Goal: Information Seeking & Learning: Learn about a topic

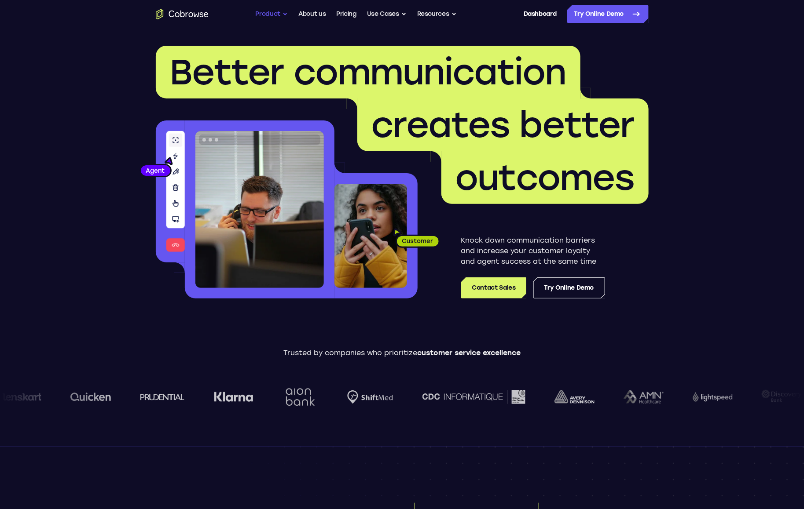
click at [268, 11] on button "Product" at bounding box center [272, 14] width 33 height 18
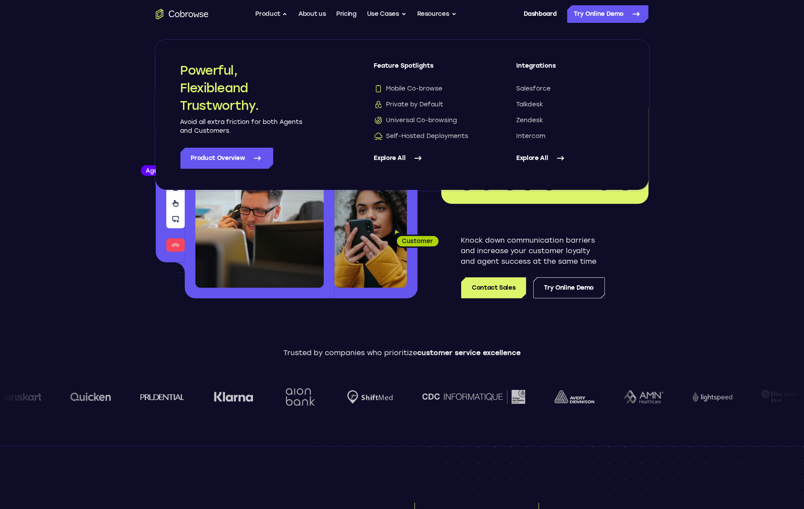
click at [394, 161] on link "Explore All" at bounding box center [427, 158] width 107 height 21
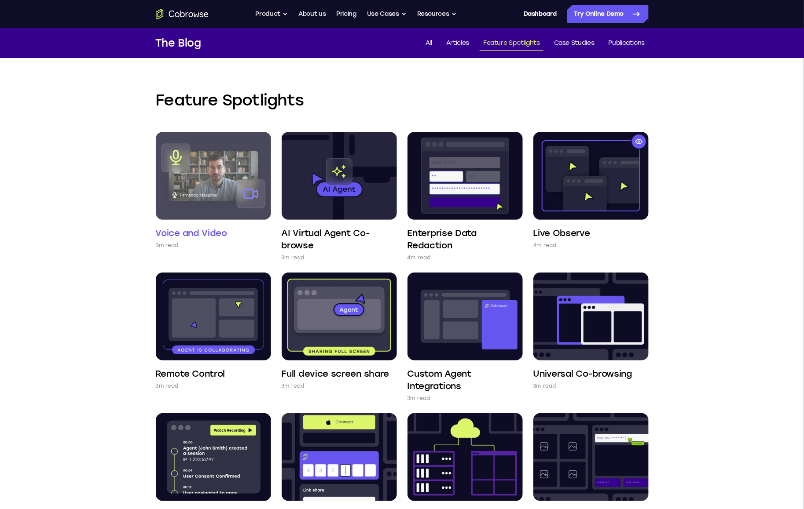
click at [224, 162] on img at bounding box center [213, 176] width 115 height 88
